Goal: Use online tool/utility: Use online tool/utility

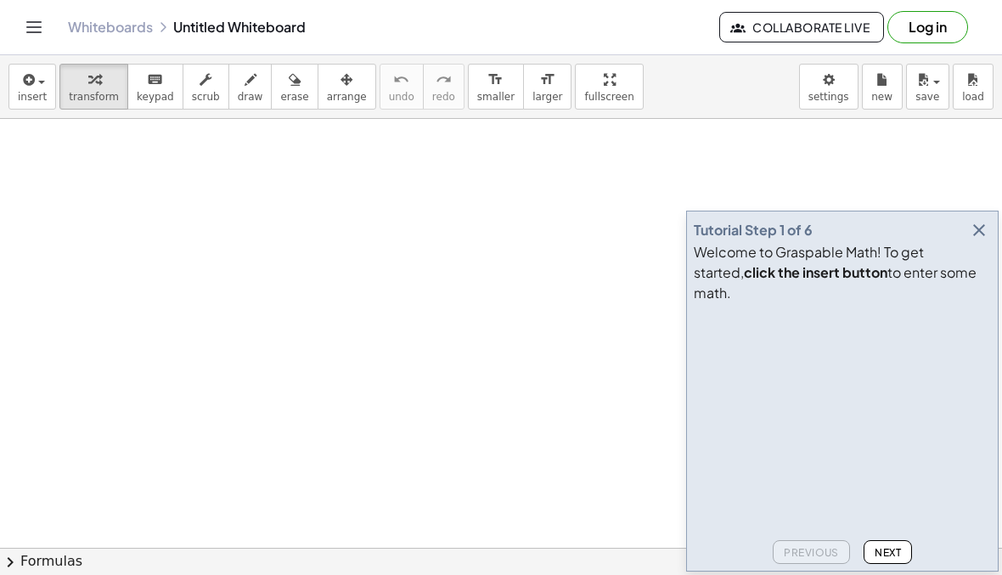
click at [31, 87] on icon "button" at bounding box center [27, 80] width 15 height 20
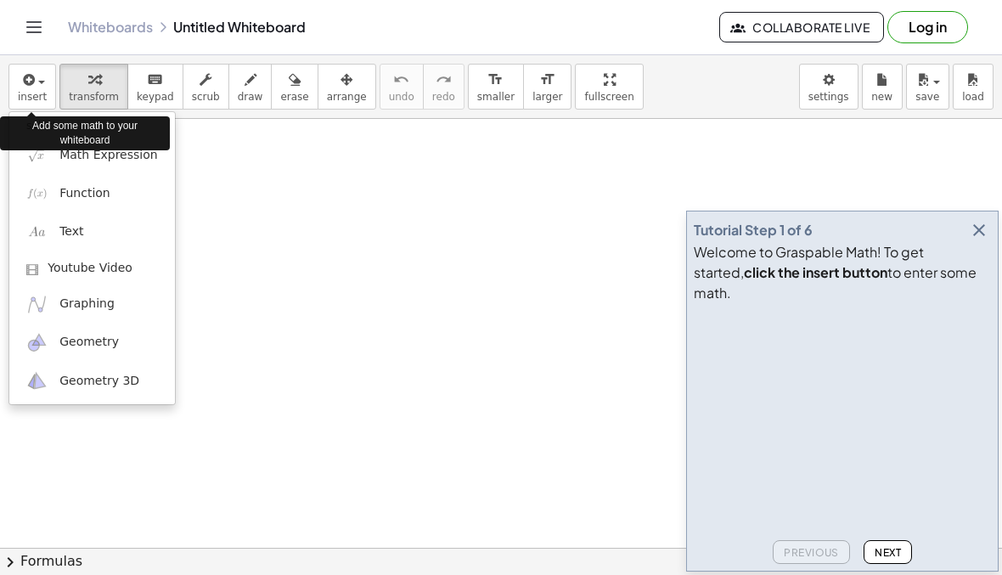
click at [310, 225] on div at bounding box center [501, 287] width 1002 height 575
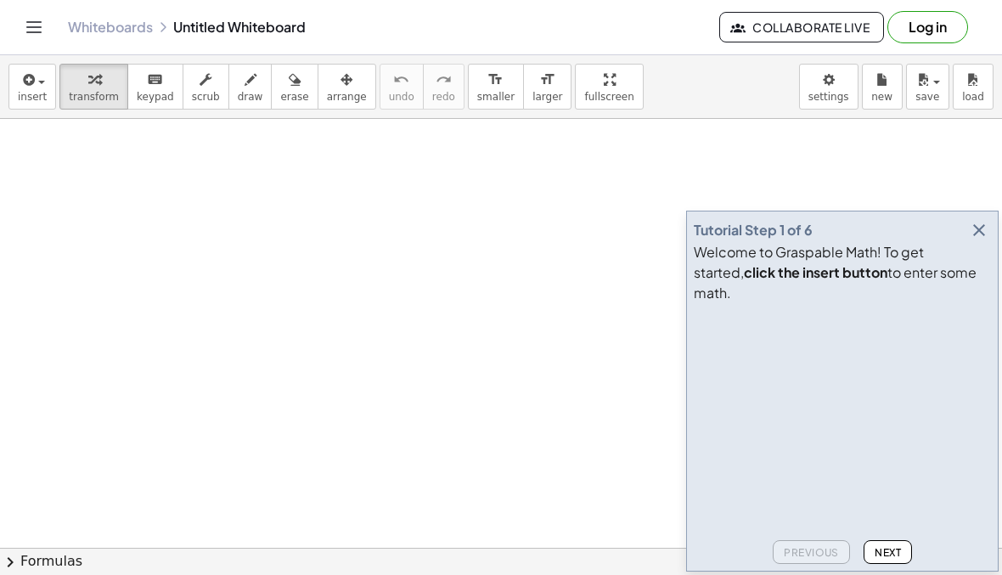
click at [981, 240] on icon "button" at bounding box center [978, 230] width 20 height 20
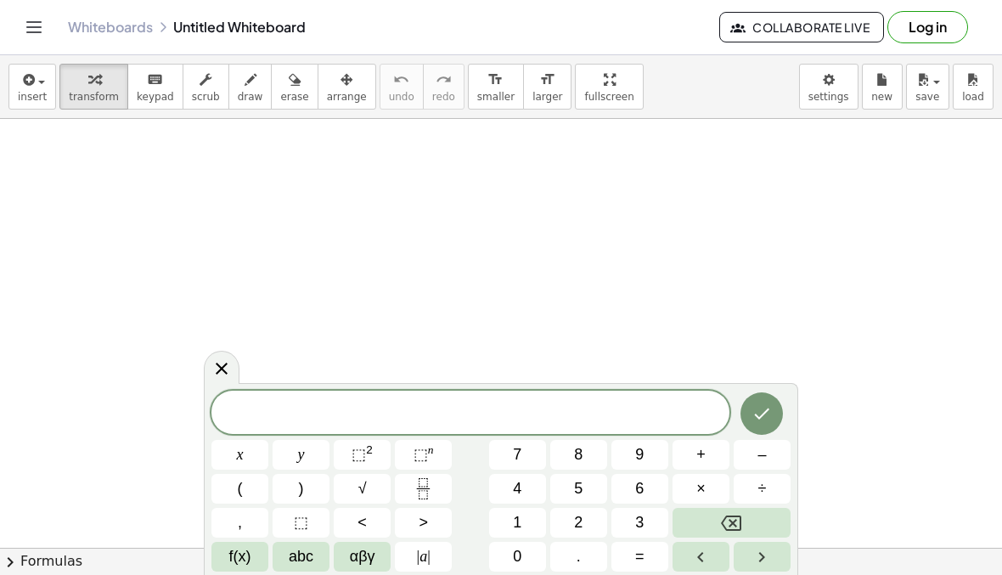
click at [471, 405] on span at bounding box center [470, 413] width 518 height 25
click at [524, 521] on button "1" at bounding box center [517, 523] width 57 height 30
click at [430, 490] on icon "Fraction" at bounding box center [423, 488] width 21 height 21
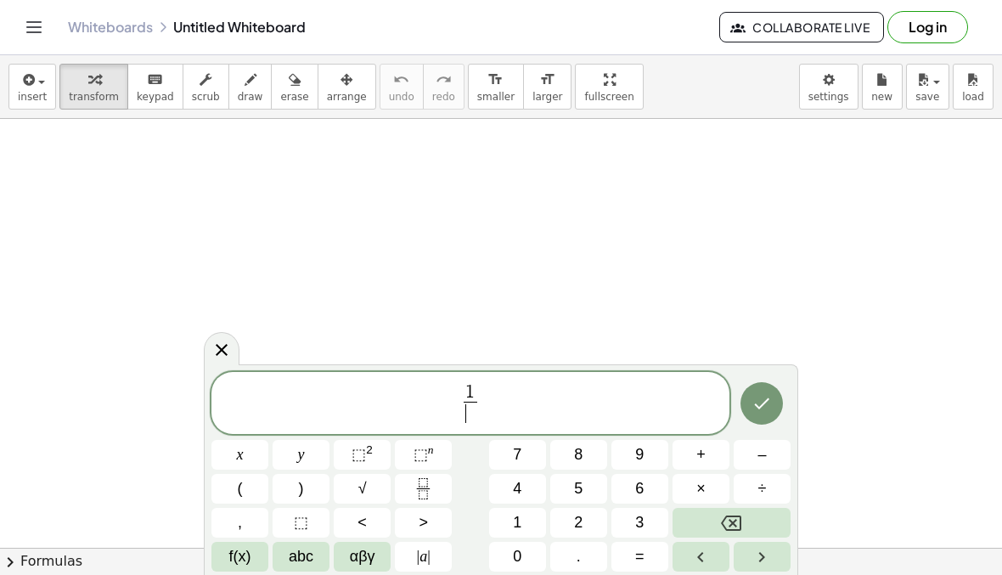
click at [751, 516] on button "Backspace" at bounding box center [731, 523] width 118 height 30
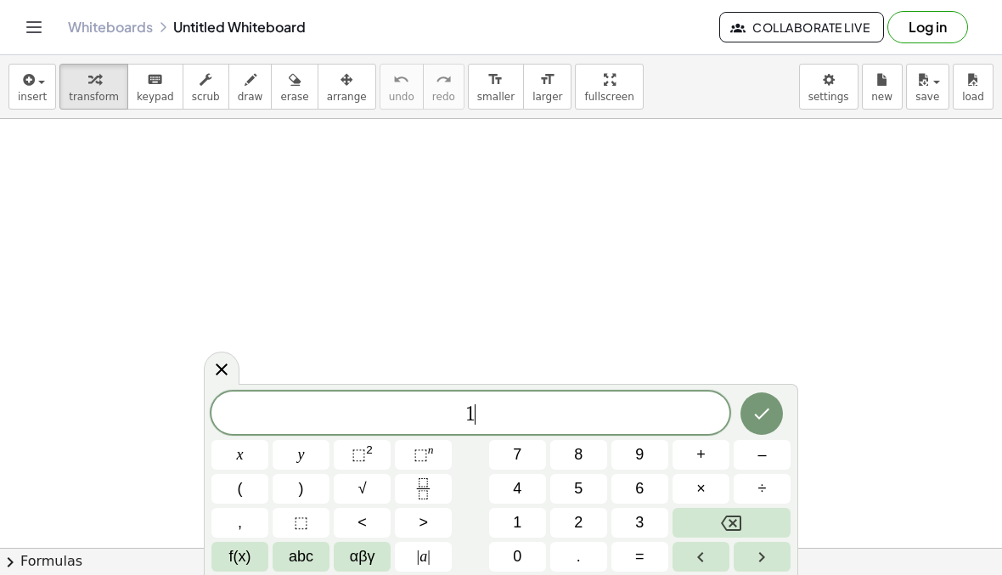
click at [751, 516] on button "Backspace" at bounding box center [731, 523] width 118 height 30
click at [739, 513] on icon "Backspace" at bounding box center [731, 523] width 20 height 20
click at [637, 524] on span "3" at bounding box center [639, 522] width 8 height 23
click at [529, 524] on button "1" at bounding box center [517, 523] width 57 height 30
click at [737, 516] on icon "Backspace" at bounding box center [731, 522] width 20 height 15
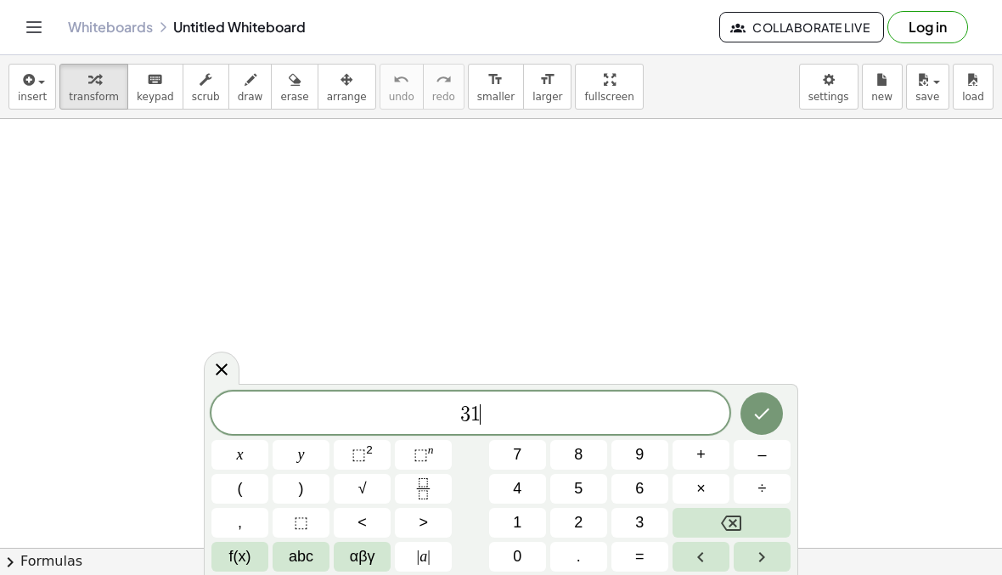
click at [737, 515] on icon "Backspace" at bounding box center [731, 522] width 20 height 15
click at [725, 523] on icon "Backspace" at bounding box center [731, 523] width 20 height 20
click at [724, 523] on icon "Backspace" at bounding box center [731, 523] width 20 height 20
click at [527, 525] on button "1" at bounding box center [517, 523] width 57 height 30
click at [633, 523] on button "3" at bounding box center [639, 523] width 57 height 30
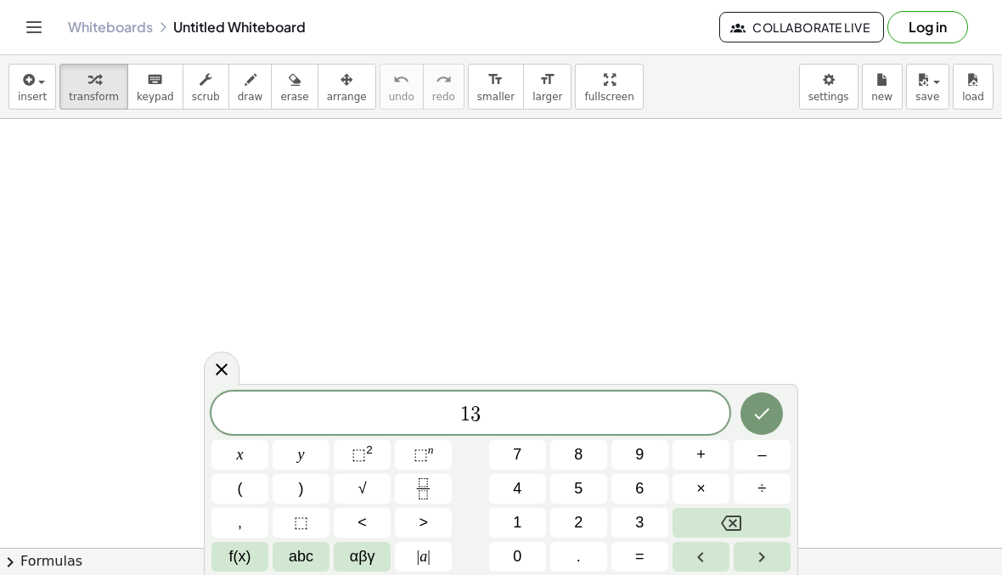
click at [423, 488] on rect "Fraction" at bounding box center [423, 488] width 13 height 1
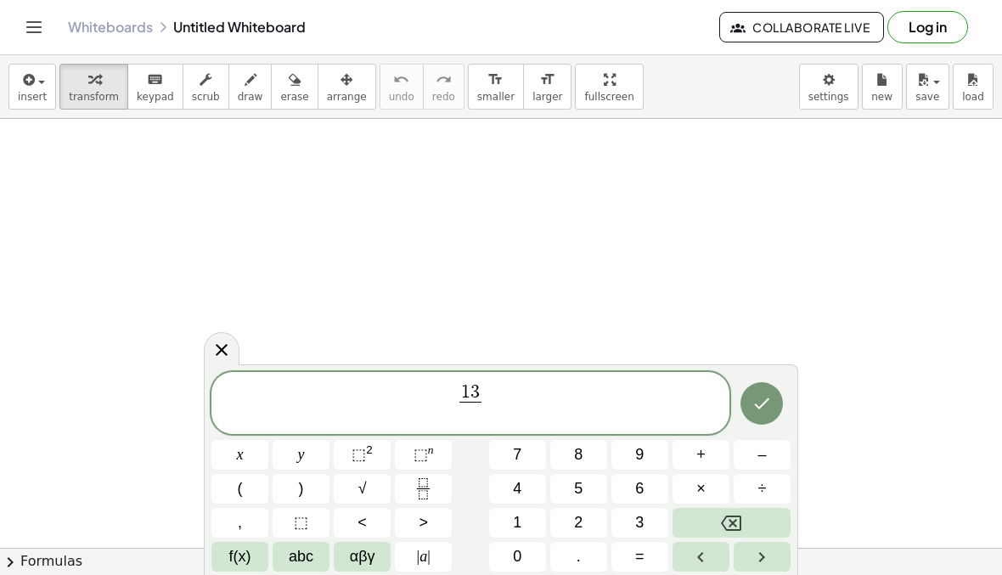
click at [741, 524] on icon "Backspace" at bounding box center [731, 522] width 20 height 15
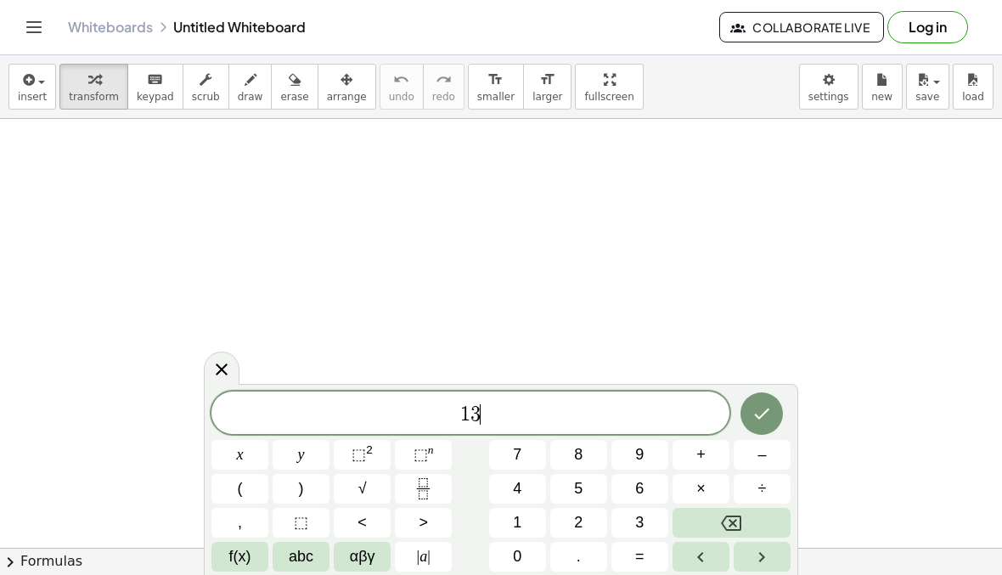
click at [741, 524] on icon "Backspace" at bounding box center [731, 522] width 20 height 15
click at [728, 520] on icon "Backspace" at bounding box center [731, 523] width 20 height 20
click at [516, 518] on span "1" at bounding box center [517, 522] width 8 height 23
click at [428, 495] on icon "Fraction" at bounding box center [423, 488] width 21 height 21
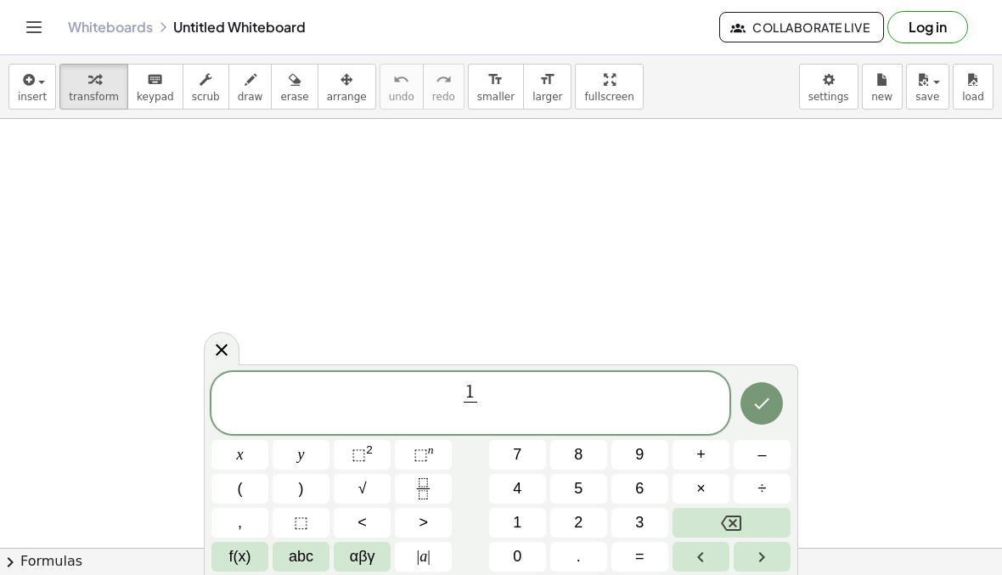
click at [739, 525] on icon "Backspace" at bounding box center [731, 523] width 20 height 20
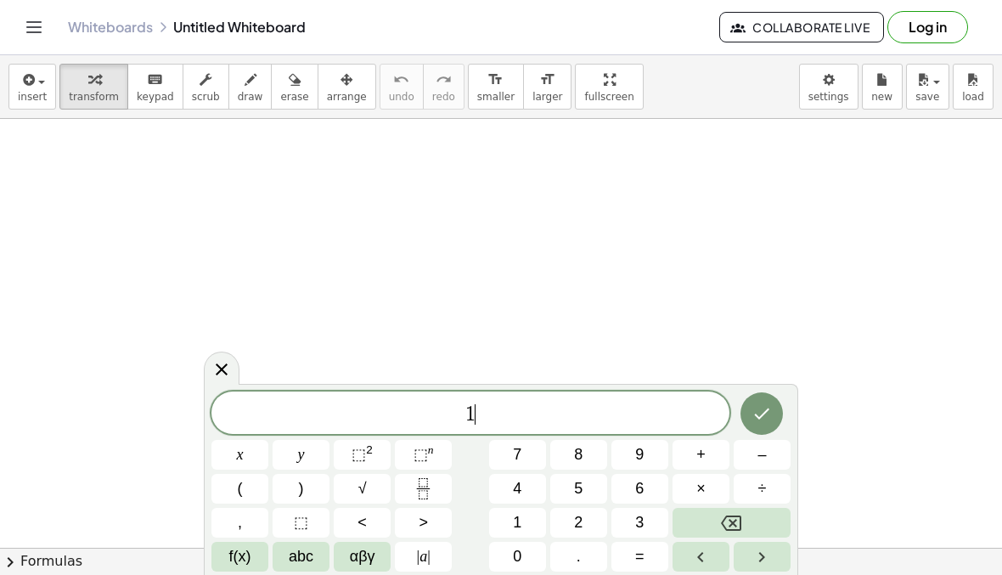
click at [738, 524] on icon "Backspace" at bounding box center [731, 523] width 20 height 20
click at [727, 533] on button "Backspace" at bounding box center [731, 523] width 118 height 30
click at [727, 532] on icon "Backspace" at bounding box center [731, 523] width 20 height 20
click at [721, 533] on button "Backspace" at bounding box center [731, 523] width 118 height 30
click at [720, 533] on button "Backspace" at bounding box center [731, 523] width 118 height 30
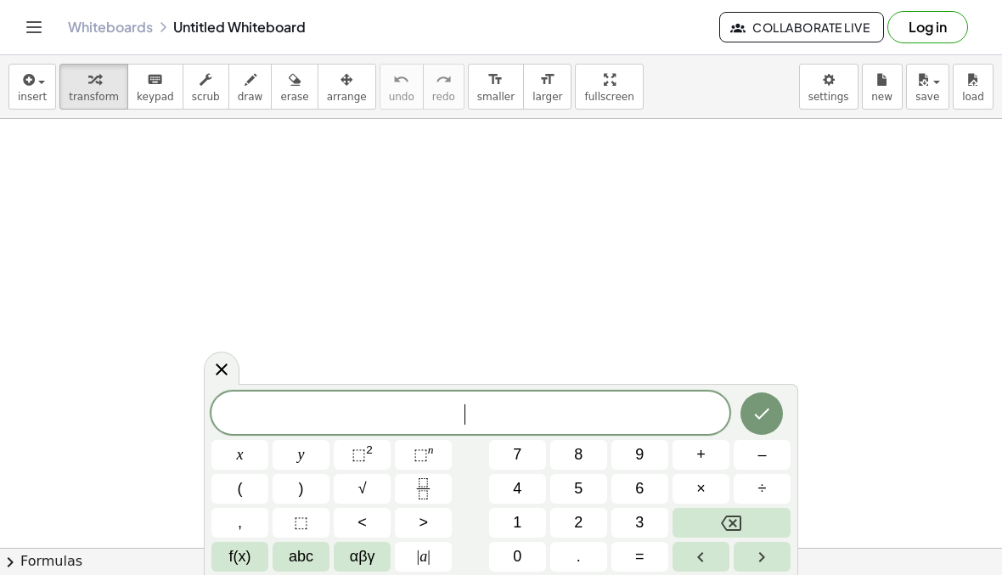
click at [716, 532] on button "Backspace" at bounding box center [731, 523] width 118 height 30
click at [296, 515] on span "⬚" at bounding box center [301, 522] width 14 height 23
click at [525, 524] on button "1" at bounding box center [517, 523] width 57 height 30
click at [721, 533] on button "Backspace" at bounding box center [731, 523] width 118 height 30
click at [721, 532] on icon "Backspace" at bounding box center [731, 523] width 20 height 20
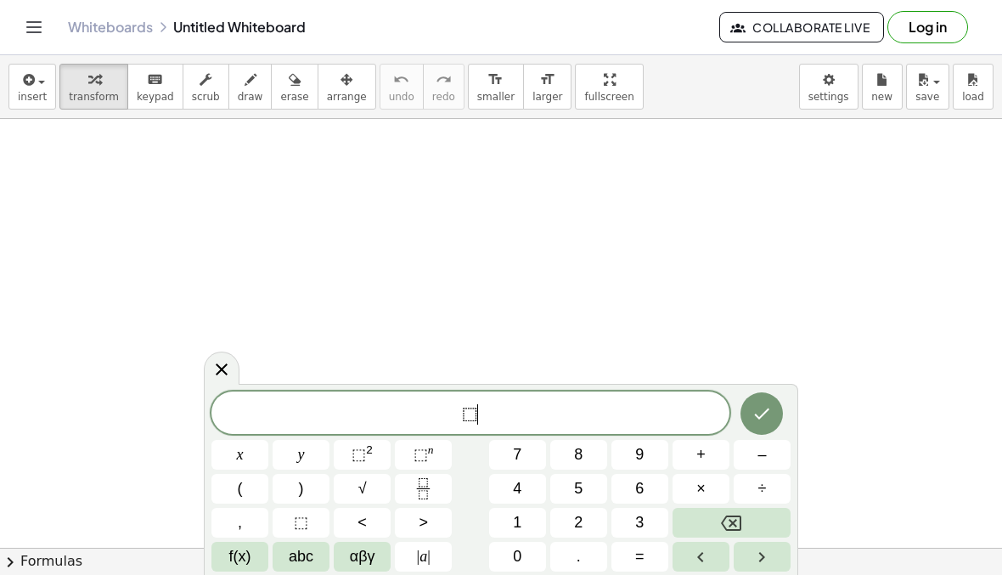
click at [716, 527] on button "Backspace" at bounding box center [731, 523] width 118 height 30
click at [712, 531] on button "Backspace" at bounding box center [731, 523] width 118 height 30
click at [711, 530] on button "Backspace" at bounding box center [731, 523] width 118 height 30
click at [517, 527] on span "1" at bounding box center [517, 522] width 8 height 23
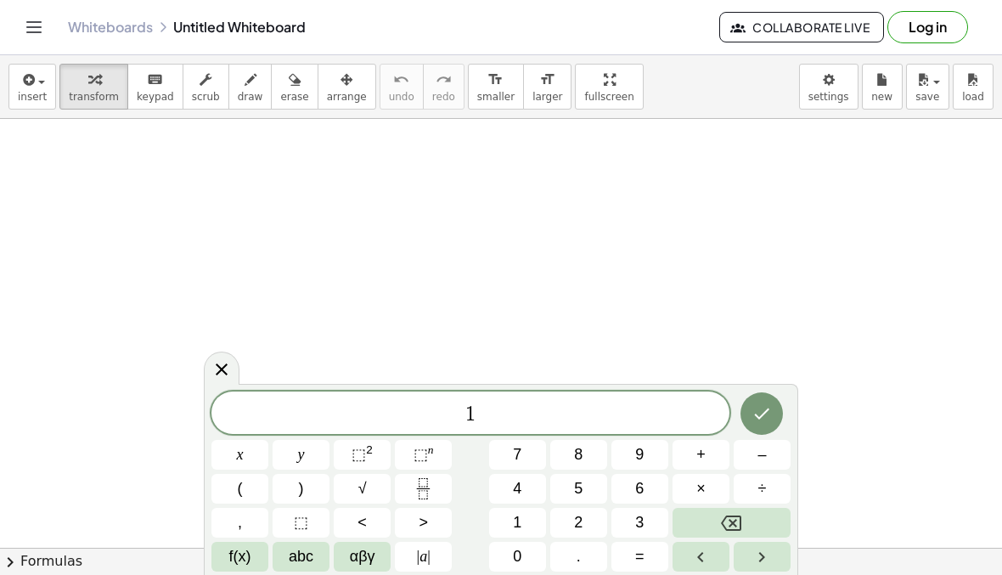
click at [702, 519] on button "Backspace" at bounding box center [731, 523] width 118 height 30
click at [627, 523] on button "3" at bounding box center [639, 523] width 57 height 30
click at [438, 485] on button "Fraction" at bounding box center [423, 489] width 57 height 30
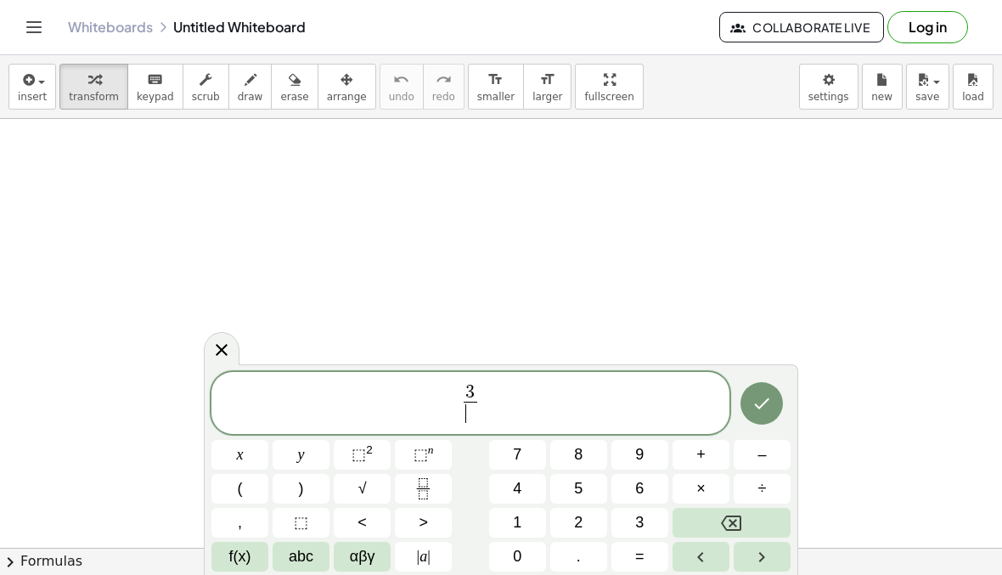
click at [578, 488] on span "5" at bounding box center [578, 488] width 8 height 23
click at [458, 398] on span "3 5 ​ ​" at bounding box center [470, 404] width 518 height 45
click at [514, 520] on span "1" at bounding box center [517, 522] width 8 height 23
click at [521, 401] on span "1 ​ 3 5 ​" at bounding box center [470, 404] width 518 height 45
click at [633, 564] on button "=" at bounding box center [639, 557] width 57 height 30
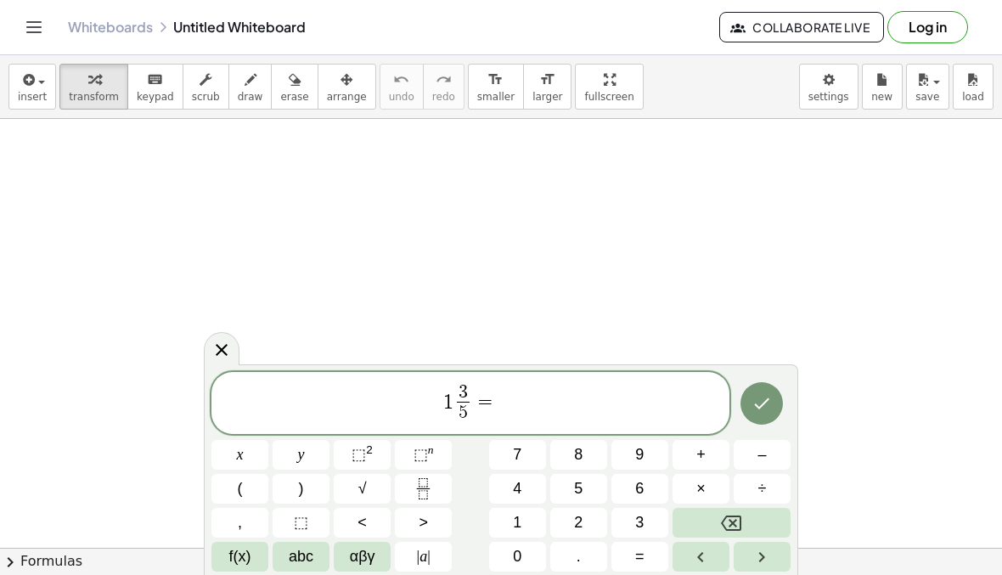
click at [683, 499] on button "×" at bounding box center [700, 489] width 57 height 30
click at [745, 527] on button "Backspace" at bounding box center [731, 523] width 118 height 30
click at [244, 441] on button "x" at bounding box center [239, 455] width 57 height 30
click at [759, 458] on span "–" at bounding box center [761, 454] width 8 height 23
click at [525, 564] on button "0" at bounding box center [517, 557] width 57 height 30
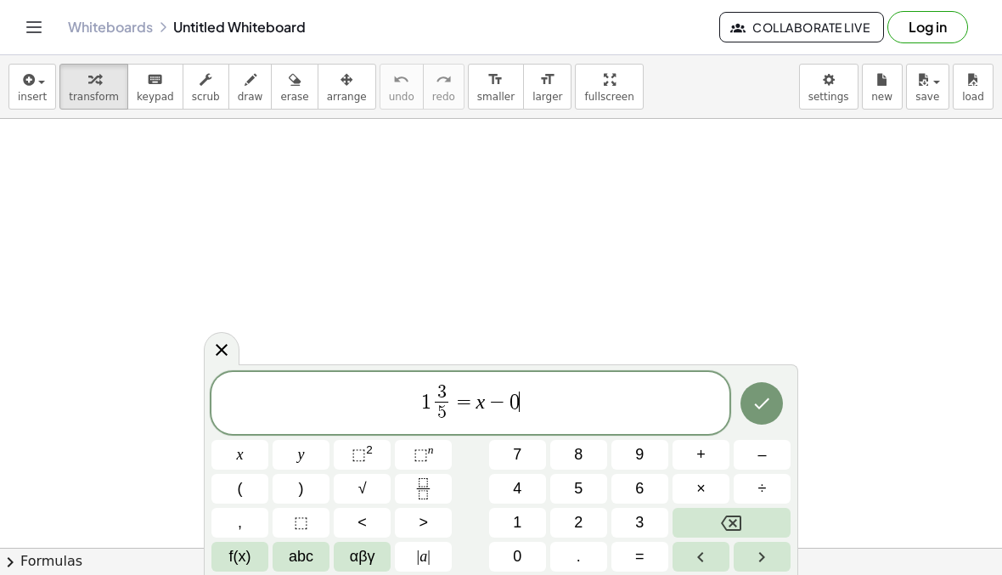
click at [582, 553] on button "." at bounding box center [578, 557] width 57 height 30
click at [583, 517] on button "2" at bounding box center [578, 523] width 57 height 30
click at [761, 394] on icon "Done" at bounding box center [761, 403] width 20 height 20
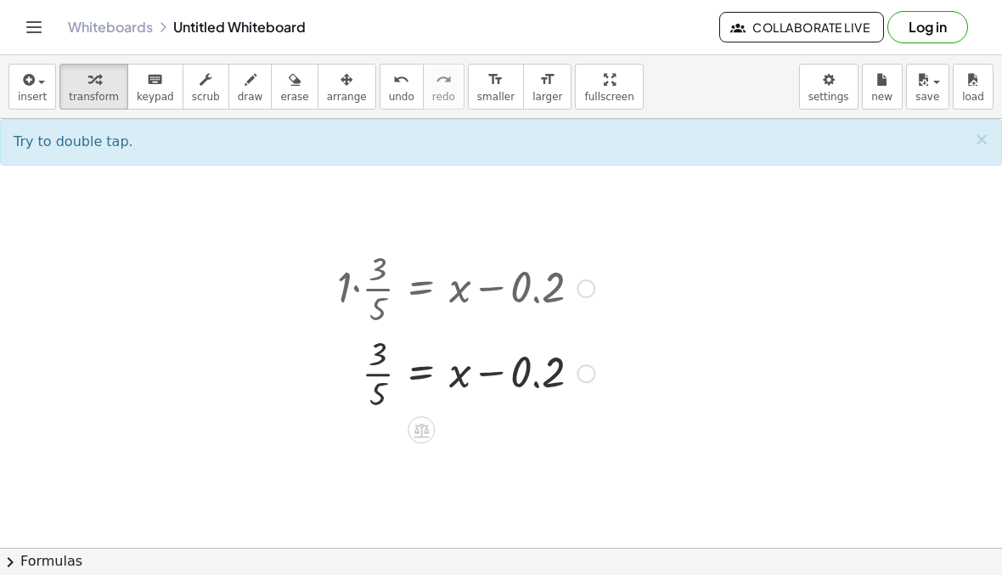
click at [372, 283] on div at bounding box center [465, 286] width 274 height 85
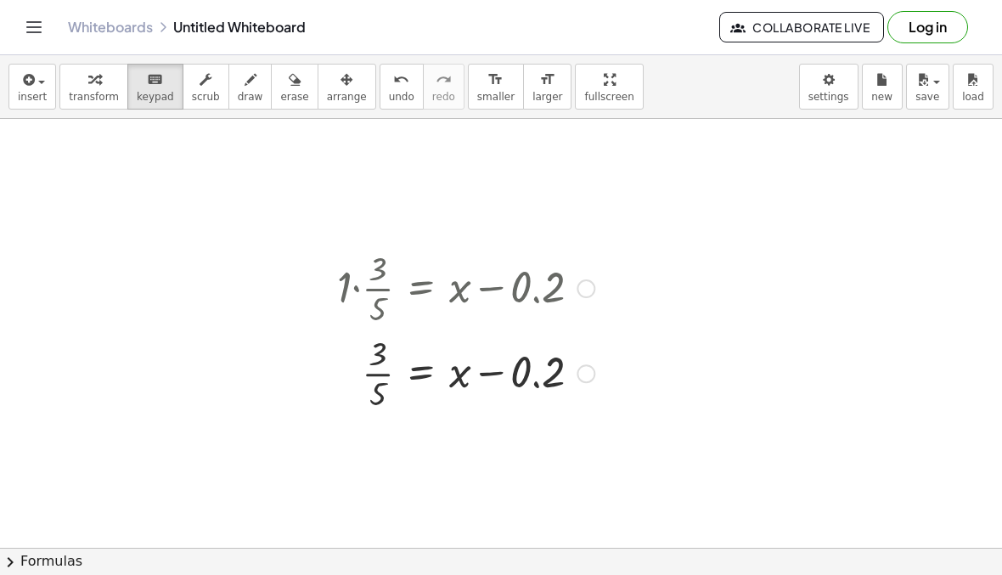
click at [482, 291] on div at bounding box center [465, 286] width 274 height 85
click at [538, 366] on div at bounding box center [517, 374] width 94 height 48
click at [548, 377] on div at bounding box center [517, 374] width 94 height 48
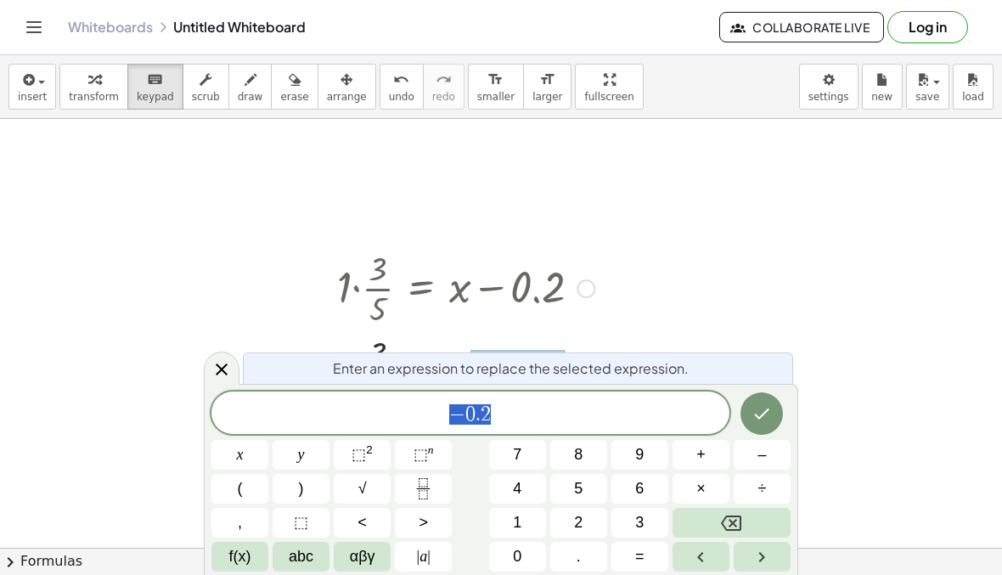
click at [515, 385] on div "Enter an expression to replace the selected expression. − 0 . 2 x y ⬚ 2 ⬚ n 7 8…" at bounding box center [501, 479] width 594 height 191
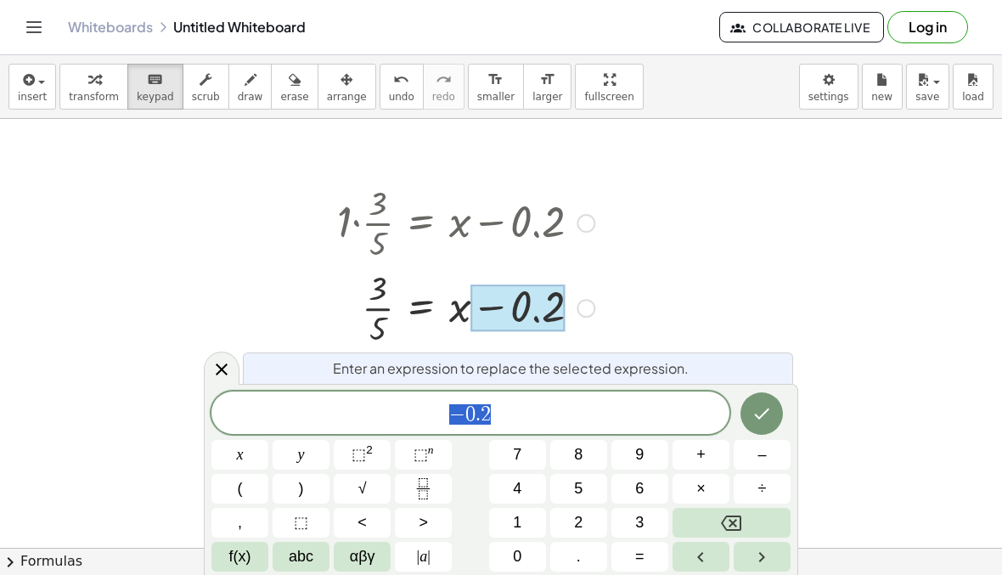
scroll to position [66, 0]
click at [366, 238] on div at bounding box center [465, 220] width 274 height 85
click at [365, 238] on div at bounding box center [465, 220] width 274 height 85
click at [378, 233] on div at bounding box center [465, 220] width 274 height 85
click at [375, 226] on div at bounding box center [465, 220] width 274 height 85
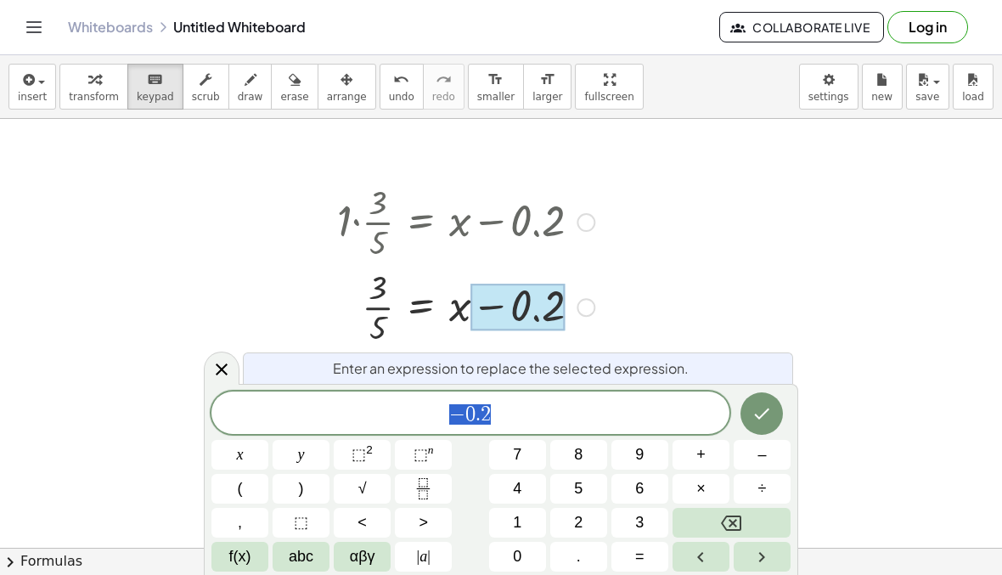
click at [379, 225] on div at bounding box center [465, 220] width 274 height 85
click at [238, 368] on div at bounding box center [222, 367] width 36 height 33
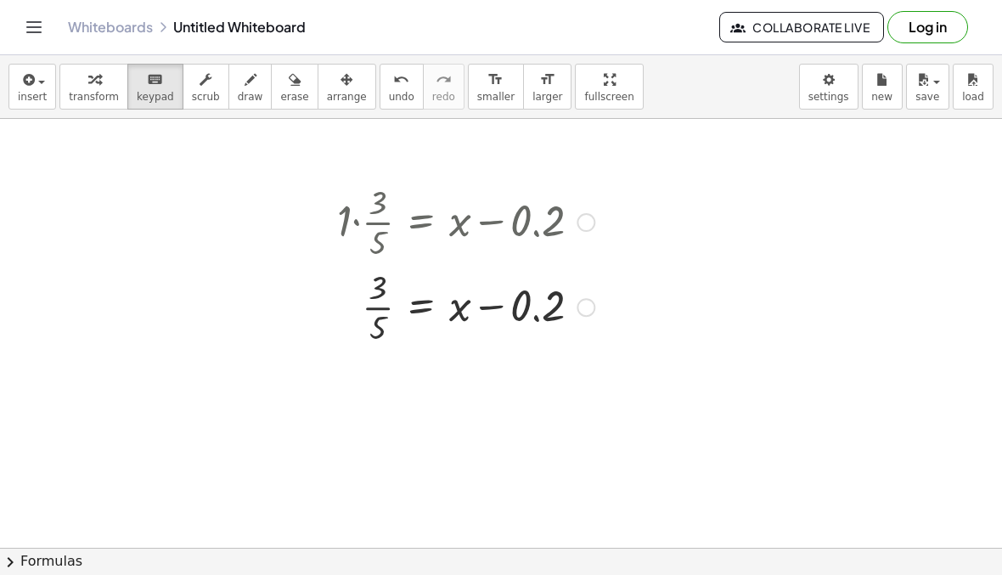
click at [368, 212] on div at bounding box center [465, 220] width 274 height 85
click at [374, 221] on div at bounding box center [465, 220] width 274 height 85
click at [377, 227] on div at bounding box center [465, 220] width 274 height 85
click at [386, 250] on div at bounding box center [465, 220] width 274 height 85
